Goal: Transaction & Acquisition: Purchase product/service

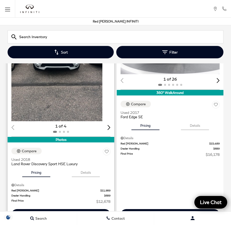
scroll to position [908, 0]
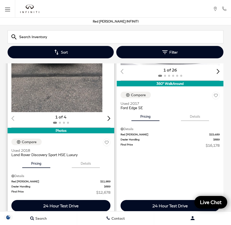
click at [107, 116] on div "Next slide" at bounding box center [108, 118] width 3 height 5
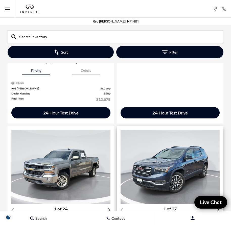
scroll to position [1009, 0]
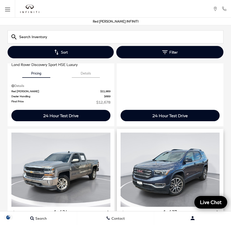
click at [161, 140] on img "1 / 2" at bounding box center [169, 169] width 99 height 74
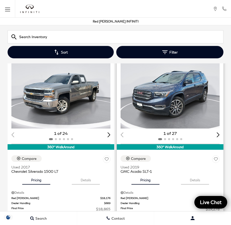
scroll to position [1085, 0]
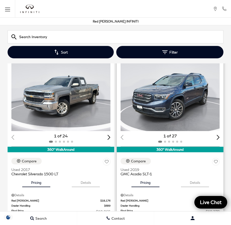
click at [166, 95] on img "1 / 2" at bounding box center [169, 94] width 99 height 74
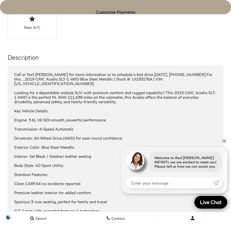
scroll to position [878, 0]
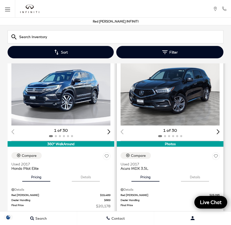
scroll to position [1255, 0]
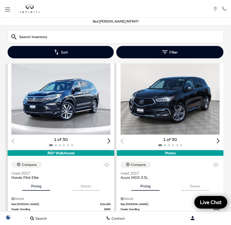
click at [74, 80] on img "1 / 2" at bounding box center [60, 97] width 99 height 74
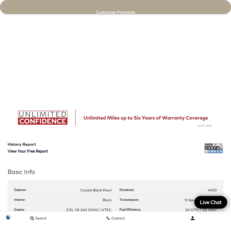
scroll to position [479, 0]
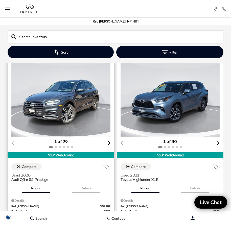
scroll to position [1861, 0]
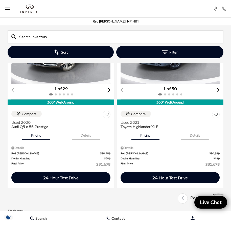
click at [217, 194] on icon "next page" at bounding box center [217, 198] width 3 height 8
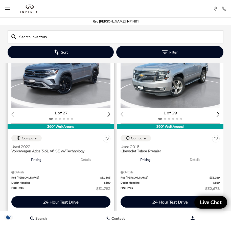
scroll to position [107, 0]
